Goal: Task Accomplishment & Management: Use online tool/utility

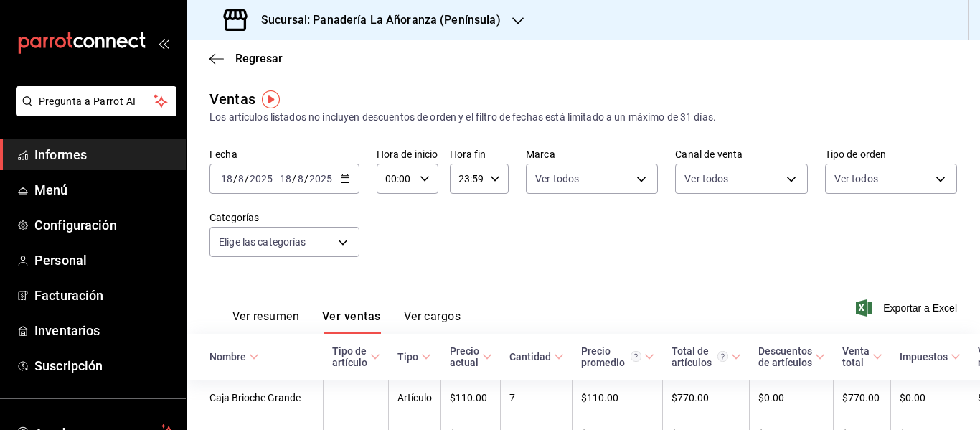
click at [504, 14] on div "Sucursal: Panadería La Añoranza (Península)" at bounding box center [364, 20] width 332 height 40
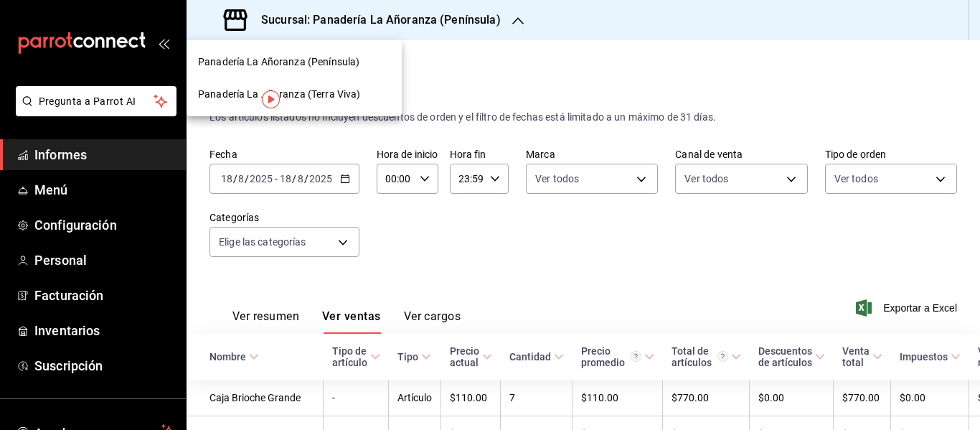
click at [363, 97] on div "Panadería La Añoranza (Terra Viva)" at bounding box center [294, 94] width 192 height 15
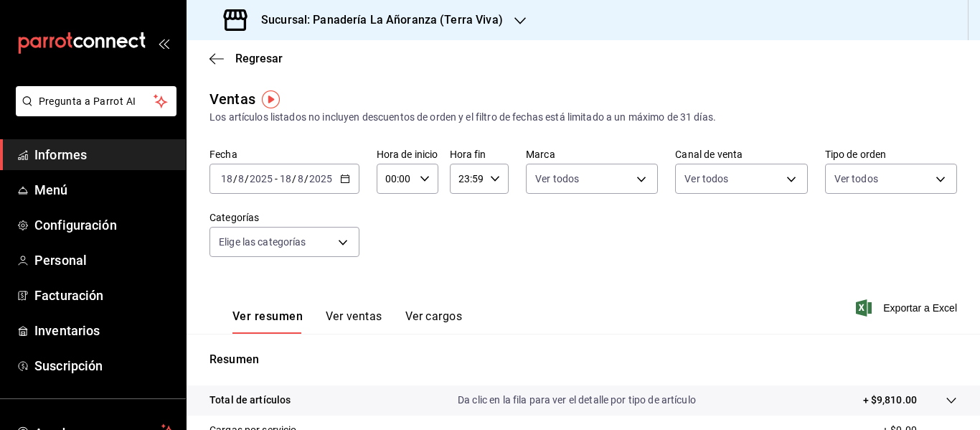
click at [348, 177] on \(Stroke\) "button" at bounding box center [345, 179] width 9 height 8
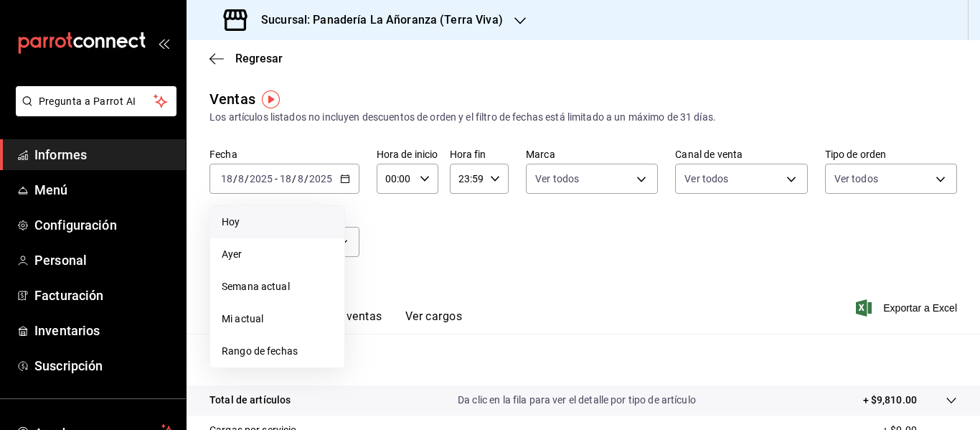
click at [273, 217] on span "Hoy" at bounding box center [277, 222] width 111 height 15
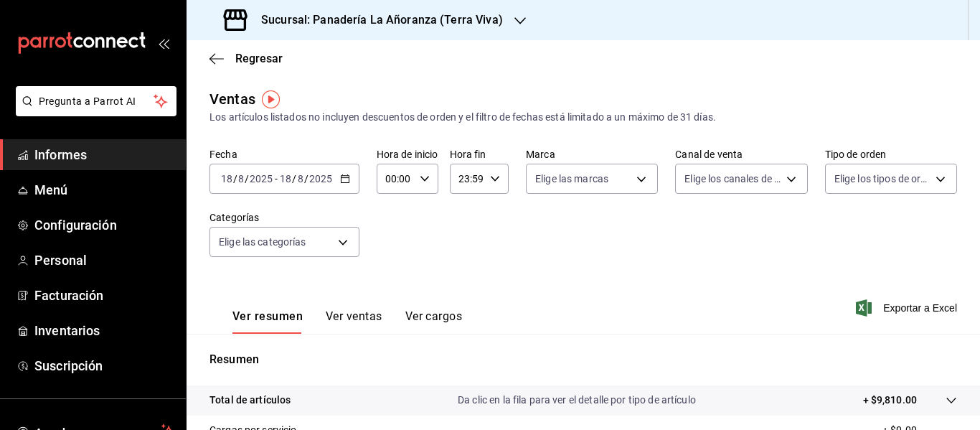
click at [345, 179] on icon "button" at bounding box center [345, 179] width 10 height 10
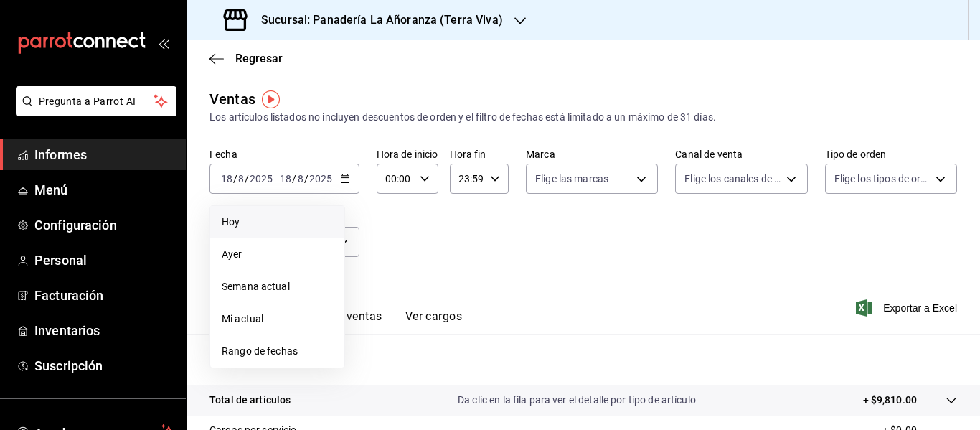
click at [301, 217] on span "Hoy" at bounding box center [277, 222] width 111 height 15
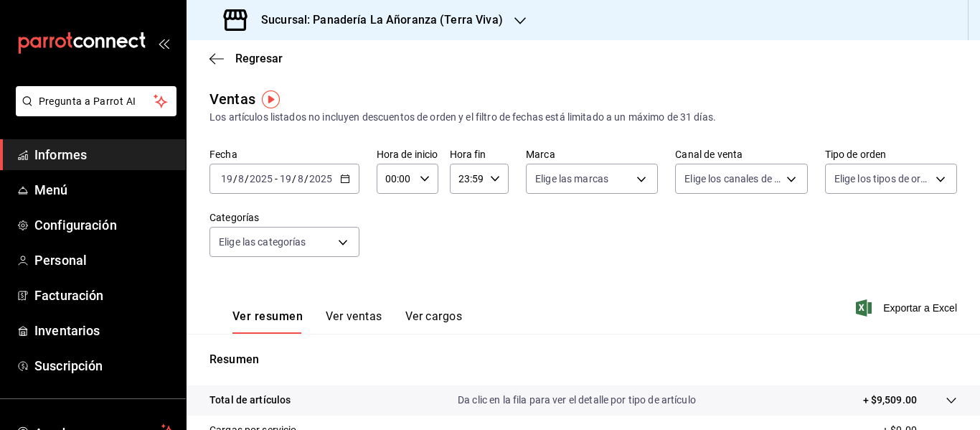
click at [355, 312] on font "Ver ventas" at bounding box center [354, 316] width 57 height 14
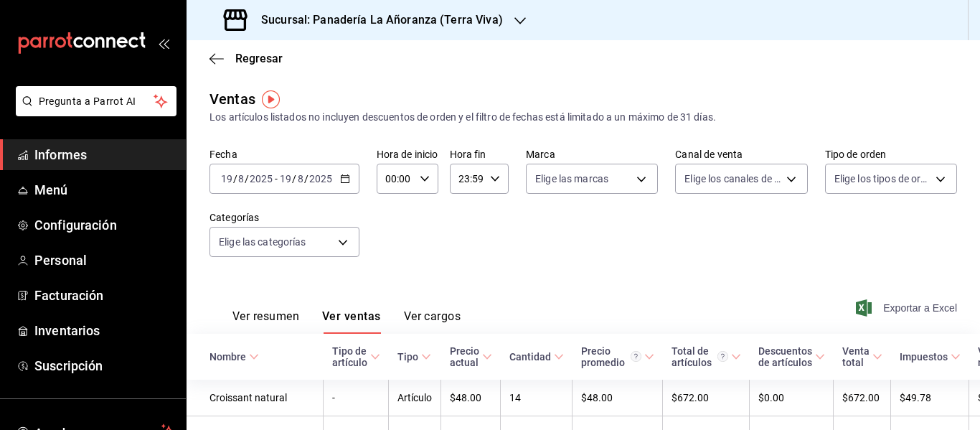
click at [886, 302] on font "Exportar a Excel" at bounding box center [921, 307] width 74 height 11
click at [516, 15] on icon "button" at bounding box center [520, 20] width 11 height 11
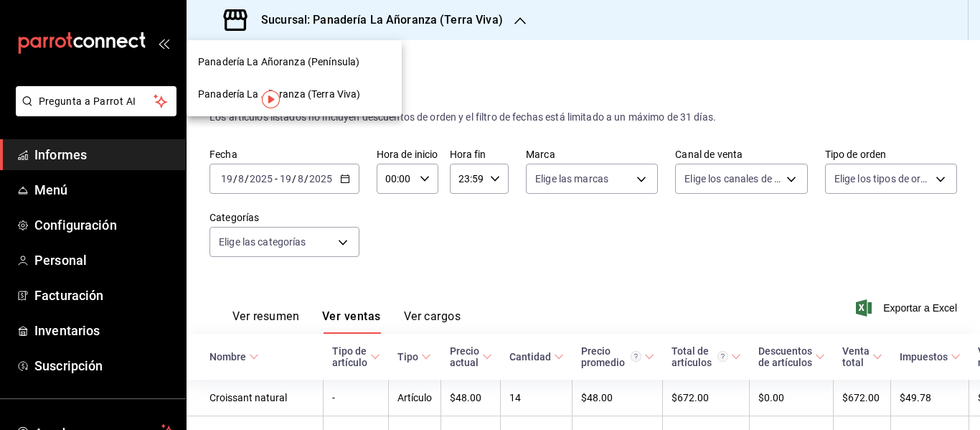
click at [355, 59] on font "Panadería La Añoranza (Península)" at bounding box center [278, 61] width 161 height 11
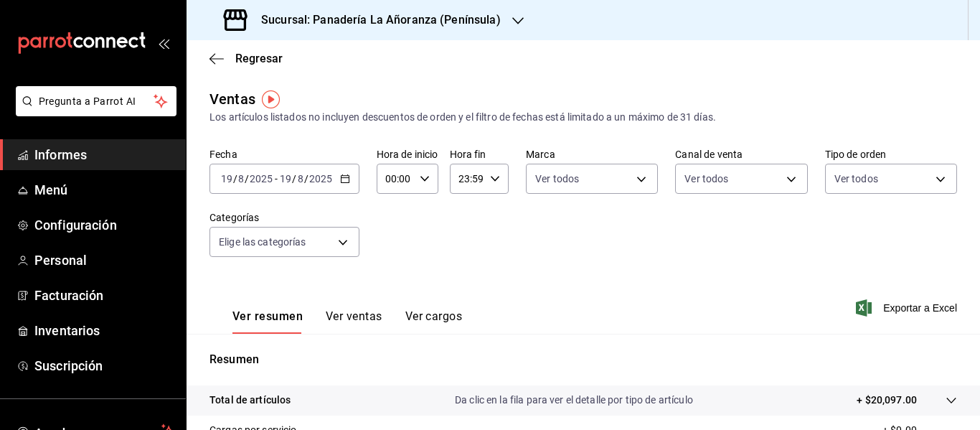
click at [352, 319] on font "Ver ventas" at bounding box center [354, 316] width 57 height 14
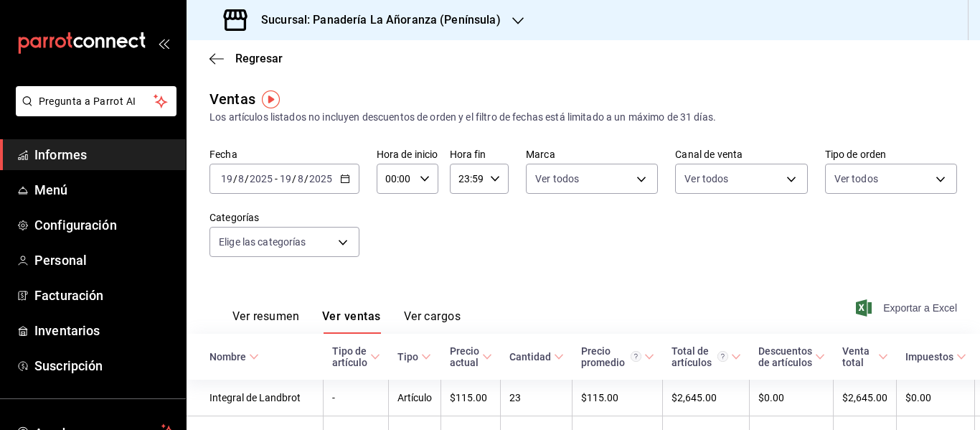
click at [900, 316] on span "Exportar a Excel" at bounding box center [908, 307] width 98 height 17
